Goal: Task Accomplishment & Management: Use online tool/utility

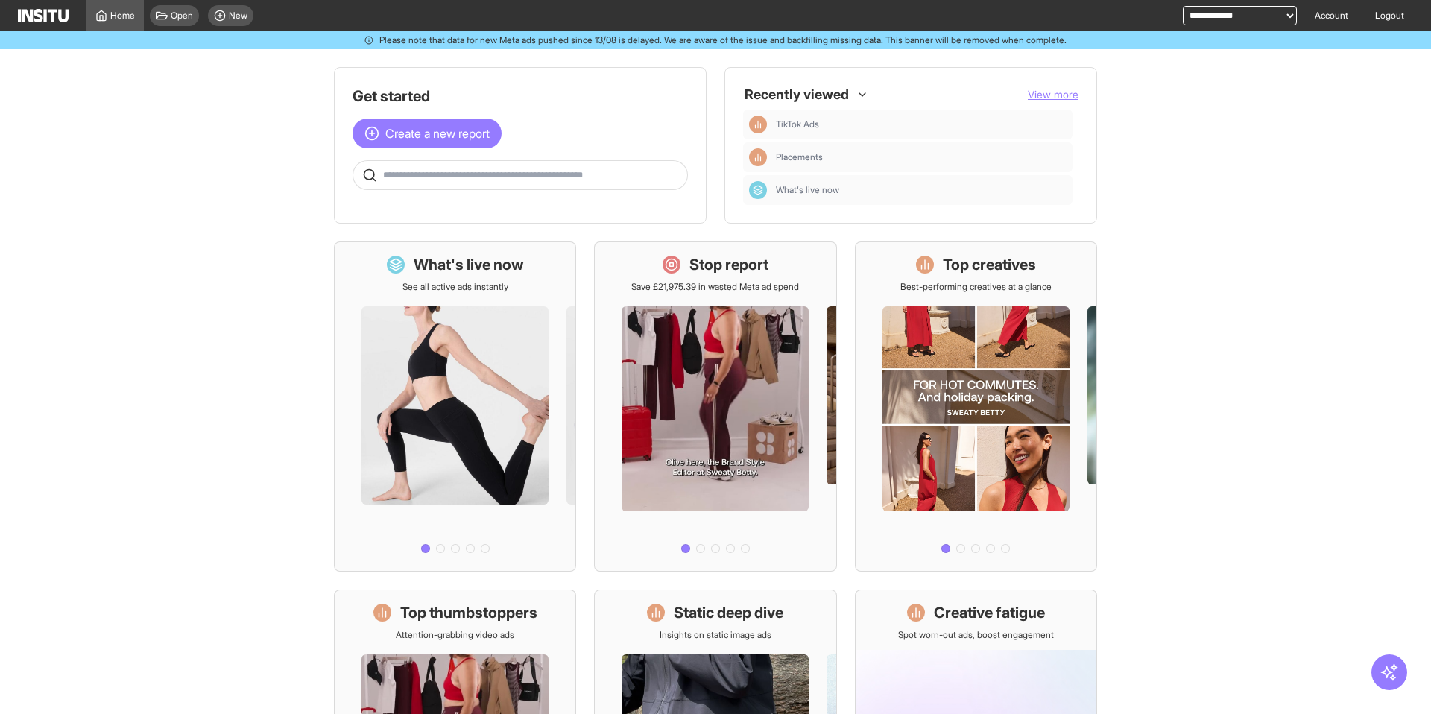
click at [266, 113] on main "Get started Create a new report Ask questions like: Which campaigns had the hig…" at bounding box center [715, 381] width 1431 height 665
click at [263, 132] on main "Get started Create a new report Ask questions like: Which campaigns had the hig…" at bounding box center [715, 381] width 1431 height 665
click at [297, 97] on main "Get started Create a new report Ask questions like: Which campaigns had the hig…" at bounding box center [715, 381] width 1431 height 665
click at [1194, 256] on main "Get started Create a new report Ask questions like: Which campaigns had the hig…" at bounding box center [715, 381] width 1431 height 665
click at [1192, 256] on main "Get started Create a new report Ask questions like: Which campaigns had the hig…" at bounding box center [715, 381] width 1431 height 665
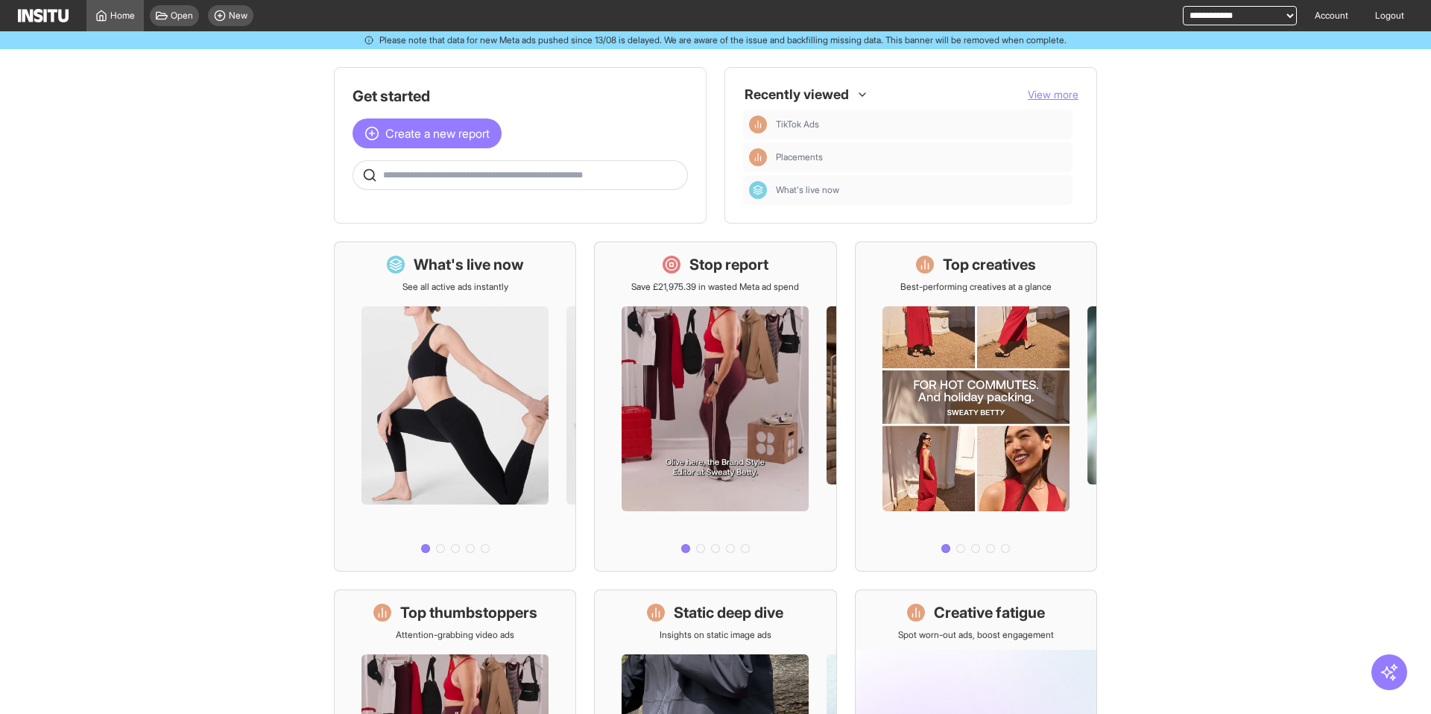
click at [1192, 256] on main "Get started Create a new report Ask questions like: Which campaigns had the hig…" at bounding box center [715, 381] width 1431 height 665
click at [1170, 180] on main "Get started Create a new report Ask questions like: Which campaigns had the hig…" at bounding box center [715, 381] width 1431 height 665
click at [268, 190] on main "Get started Create a new report Ask questions like: Which campaigns had the hig…" at bounding box center [715, 381] width 1431 height 665
